Goal: Transaction & Acquisition: Purchase product/service

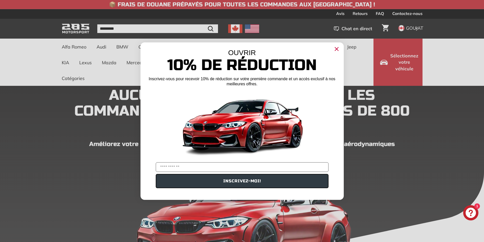
click at [336, 50] on icon "Fermer la boîte de dialogue" at bounding box center [336, 48] width 3 height 3
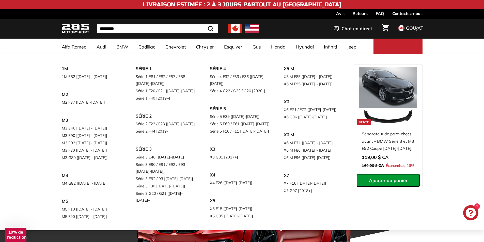
click at [121, 47] on font "BMW" at bounding box center [122, 47] width 12 height 6
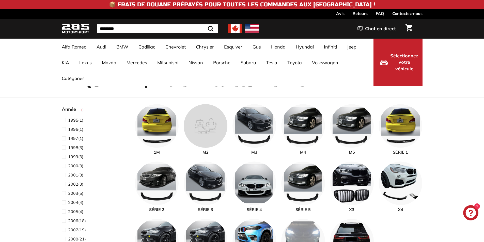
select select "**********"
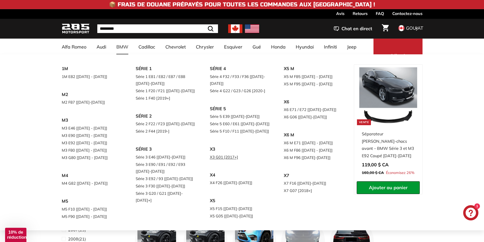
click at [217, 155] on font "X3 G01 [2017+]" at bounding box center [224, 157] width 28 height 5
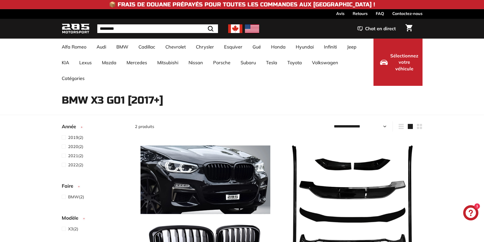
select select "**********"
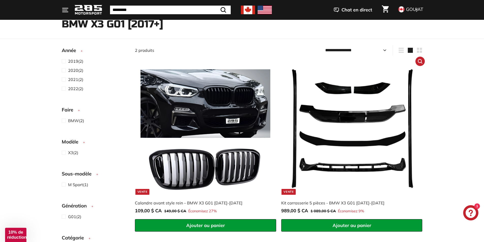
scroll to position [102, 0]
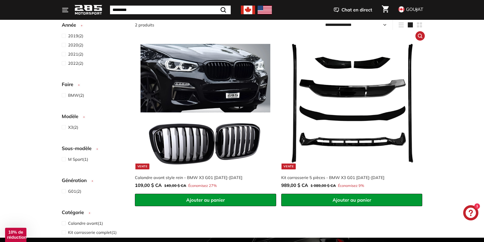
click at [339, 123] on img at bounding box center [352, 104] width 130 height 130
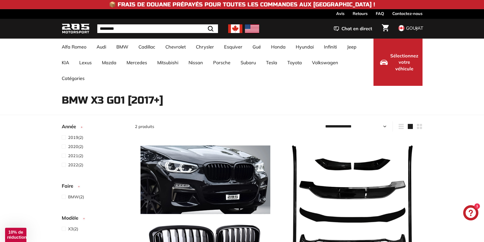
scroll to position [76, 0]
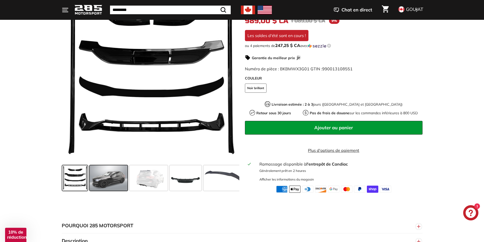
click at [114, 181] on span at bounding box center [109, 177] width 38 height 25
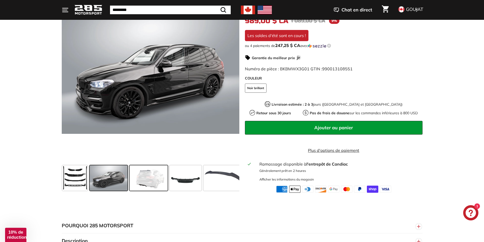
click at [141, 177] on span at bounding box center [149, 177] width 38 height 25
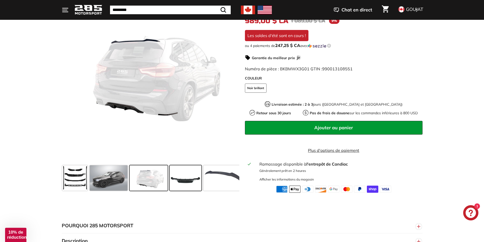
click at [180, 177] on span at bounding box center [186, 177] width 32 height 25
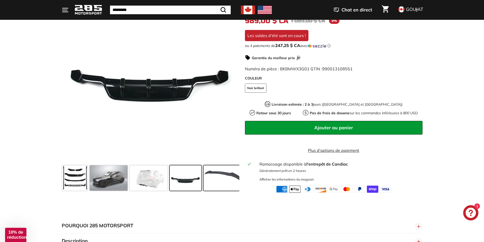
click at [210, 179] on span at bounding box center [223, 177] width 38 height 25
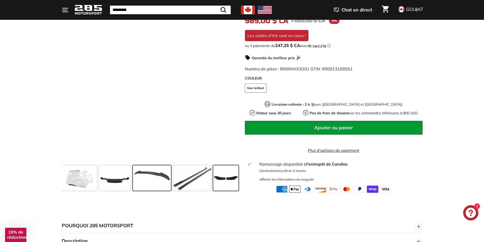
scroll to position [0, 72]
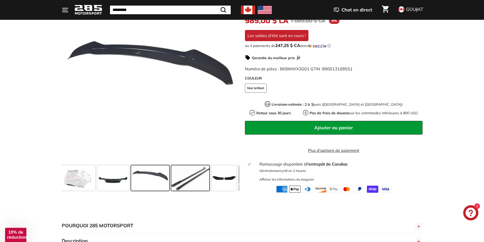
click at [196, 178] on span at bounding box center [190, 177] width 38 height 25
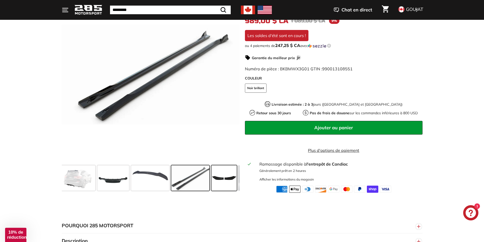
click at [213, 178] on span at bounding box center [223, 177] width 25 height 25
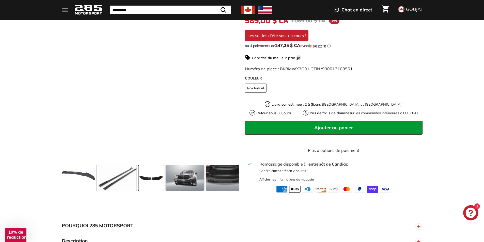
scroll to position [0, 146]
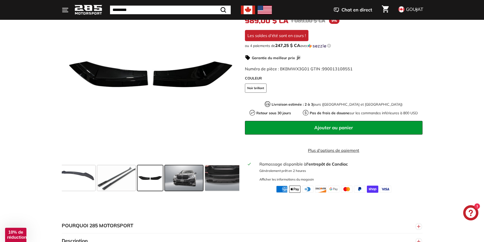
click at [185, 180] on span at bounding box center [184, 177] width 38 height 25
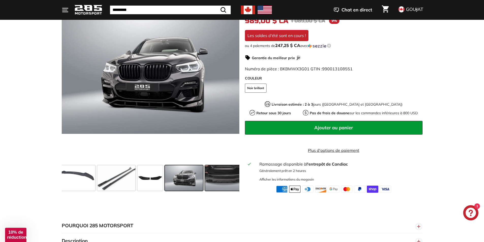
click at [213, 180] on span at bounding box center [224, 177] width 38 height 25
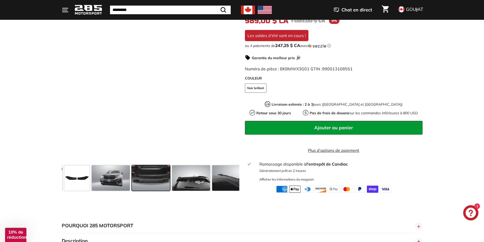
scroll to position [0, 220]
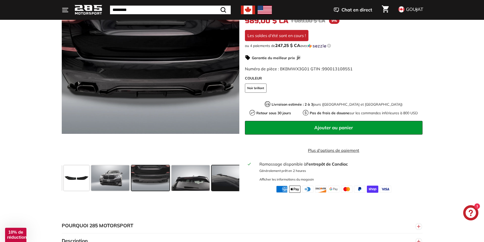
click at [218, 178] on span at bounding box center [231, 177] width 38 height 25
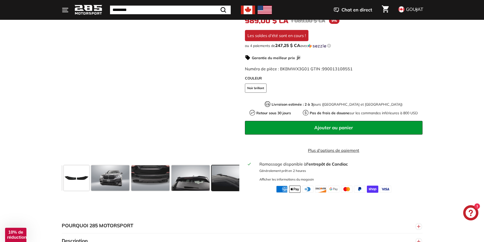
scroll to position [0, 299]
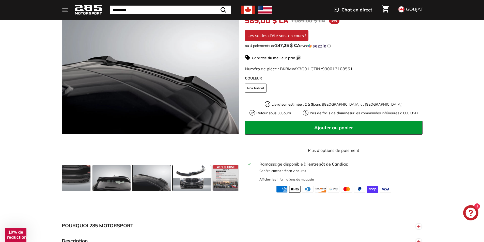
click at [197, 182] on span at bounding box center [192, 177] width 38 height 25
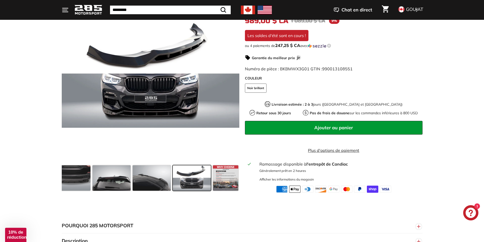
click at [30, 87] on div ".cls-1{fill:none;stroke:#000;stroke-miterlimit:10;stroke-width:2px} .cls-1{fill…" at bounding box center [242, 88] width 484 height 210
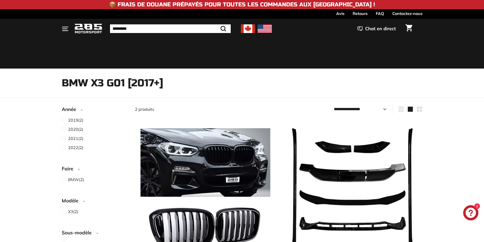
select select "**********"
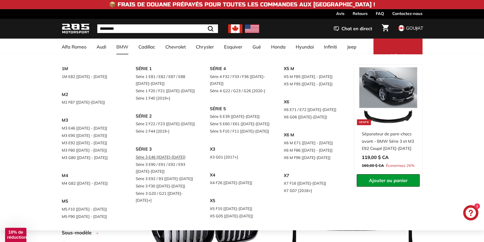
click at [156, 158] on font "Série 3 E46 [[DATE]-[DATE]]" at bounding box center [161, 157] width 50 height 5
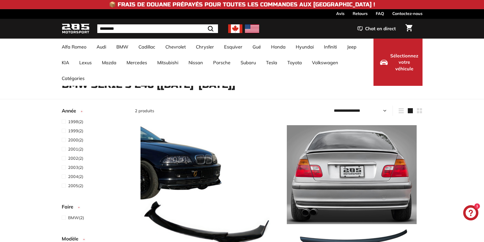
select select "**********"
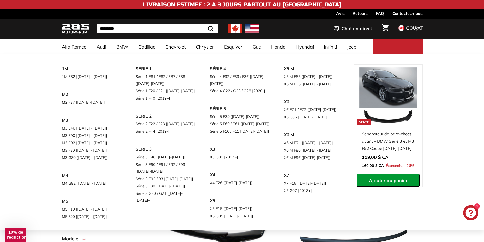
click at [23, 139] on div "1M 1M E82 [[DATE] - [DATE]] M2 M2 F87 [[DATE]-[DATE]] M3 M3 E46 [[DATE] - [DATE…" at bounding box center [242, 142] width 484 height 176
